Goal: Task Accomplishment & Management: Use online tool/utility

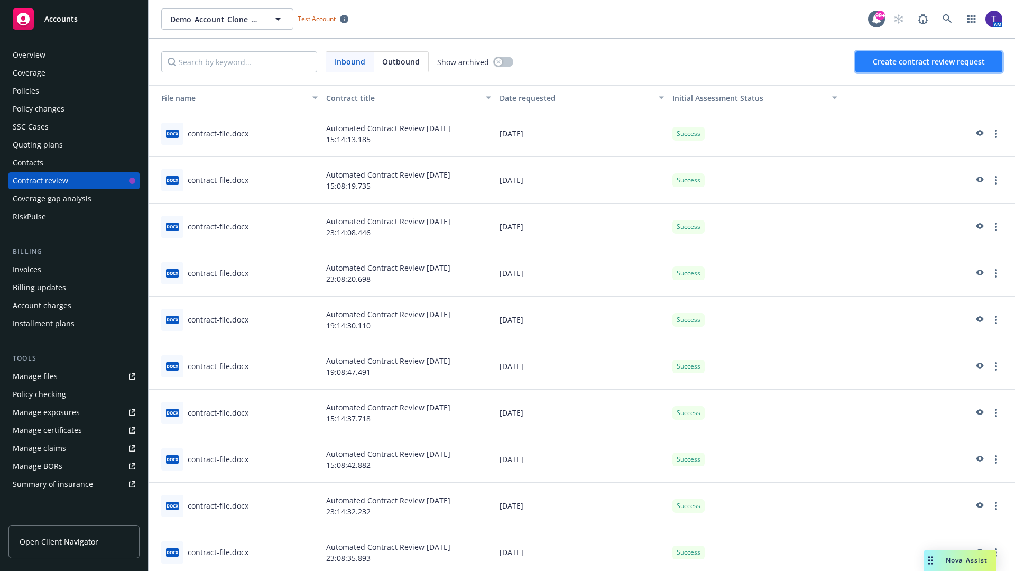
click at [929, 62] on span "Create contract review request" at bounding box center [929, 62] width 112 height 10
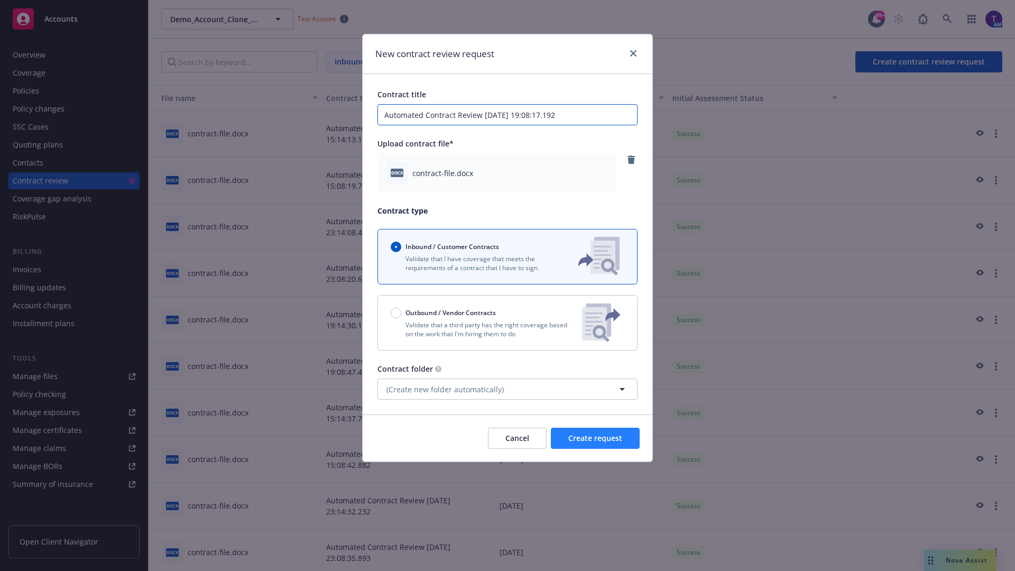
type input "Automated Contract Review [DATE] 19:08:17.192"
click at [595, 438] on span "Create request" at bounding box center [595, 438] width 54 height 10
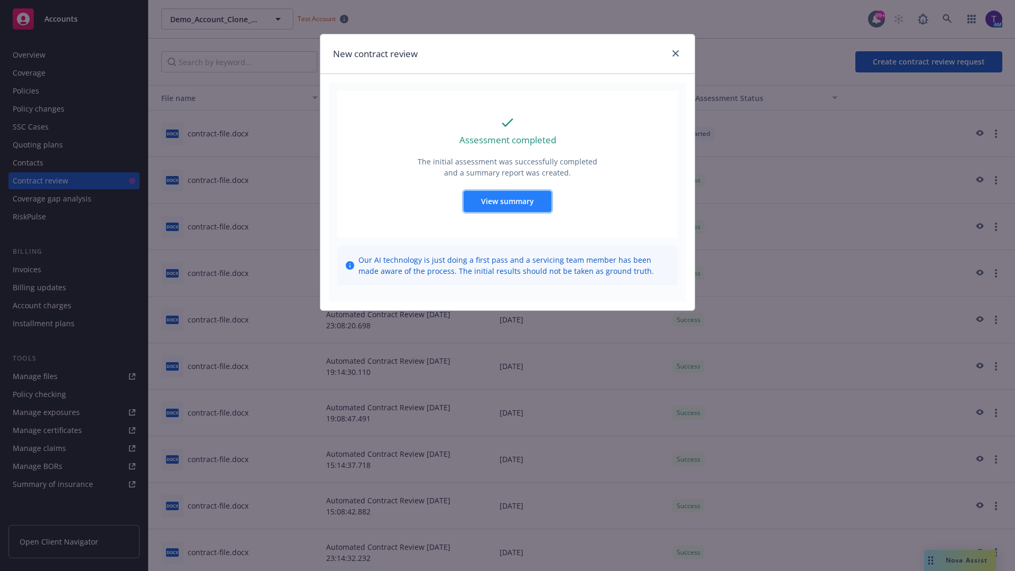
click at [507, 201] on span "View summary" at bounding box center [507, 201] width 53 height 10
